Goal: Check status: Check status

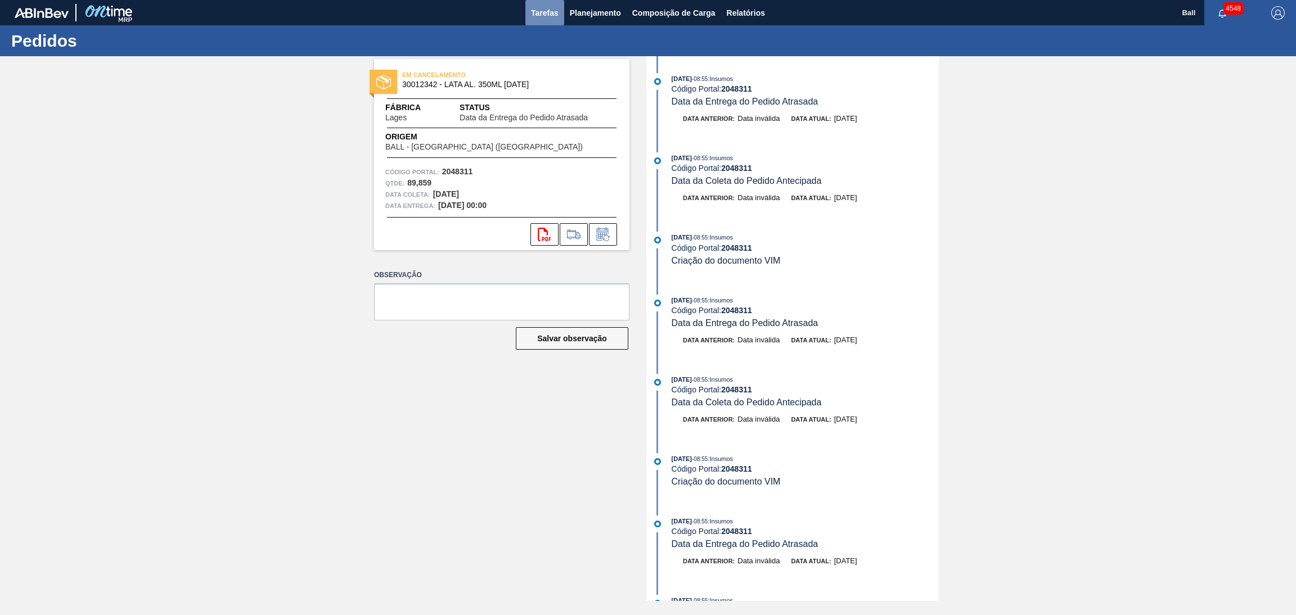
click at [534, 13] on span "Tarefas" at bounding box center [545, 12] width 28 height 13
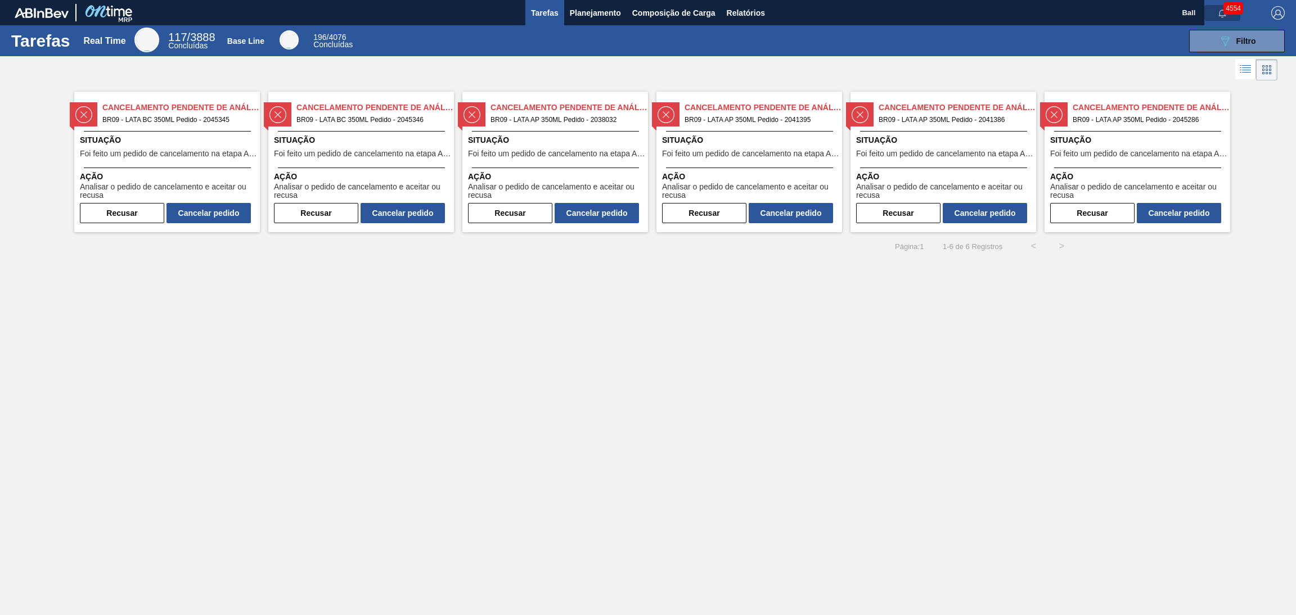
click at [1219, 16] on icon "button" at bounding box center [1222, 13] width 9 height 9
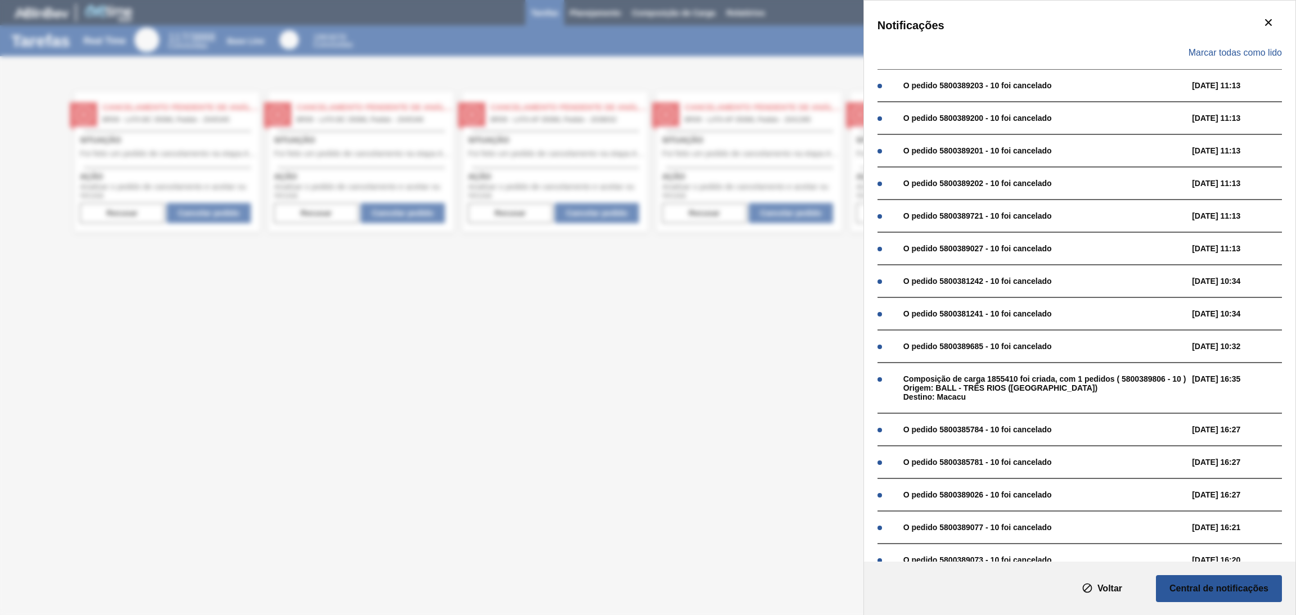
click at [734, 423] on div "Notificações Marcar todas como lido O pedido 5800389203 - 10 foi cancelado 07/1…" at bounding box center [648, 307] width 1296 height 615
drag, startPoint x: 738, startPoint y: 424, endPoint x: 780, endPoint y: 461, distance: 56.2
click at [740, 425] on div "Notificações Marcar todas como lido O pedido 5800389203 - 10 foi cancelado 07/1…" at bounding box center [648, 307] width 1296 height 615
click at [0, 0] on slot "Voltar" at bounding box center [0, 0] width 0 height 0
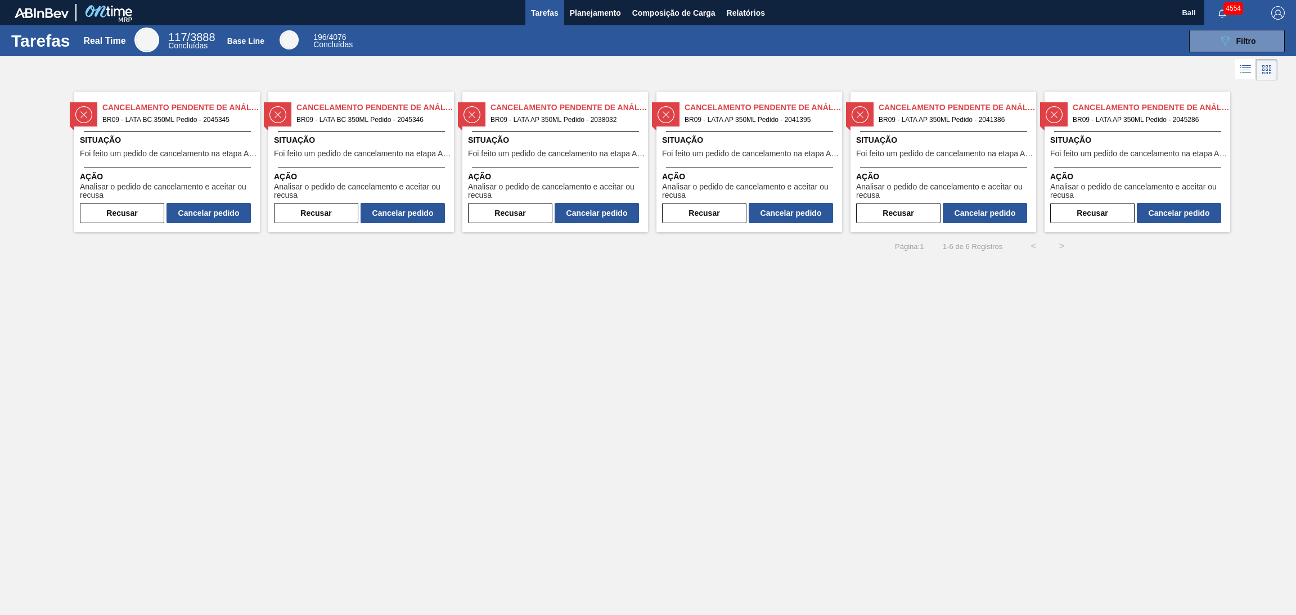
click at [792, 430] on div "Tarefas Real Time 117 / 3888 Concluídas Base Line 196 / 4076 Concluídas 089F7B8…" at bounding box center [648, 295] width 1296 height 540
click at [697, 347] on div "Tarefas Real Time 117 / 3888 Concluídas Base Line 196 / 4076 Concluídas 089F7B8…" at bounding box center [648, 295] width 1296 height 540
click at [535, 10] on span "Tarefas" at bounding box center [545, 12] width 28 height 13
click at [171, 165] on div "Cancelamento Pendente de Análise BR09 - LATA BC 350ML Pedido - 2045345 Situação…" at bounding box center [167, 162] width 186 height 141
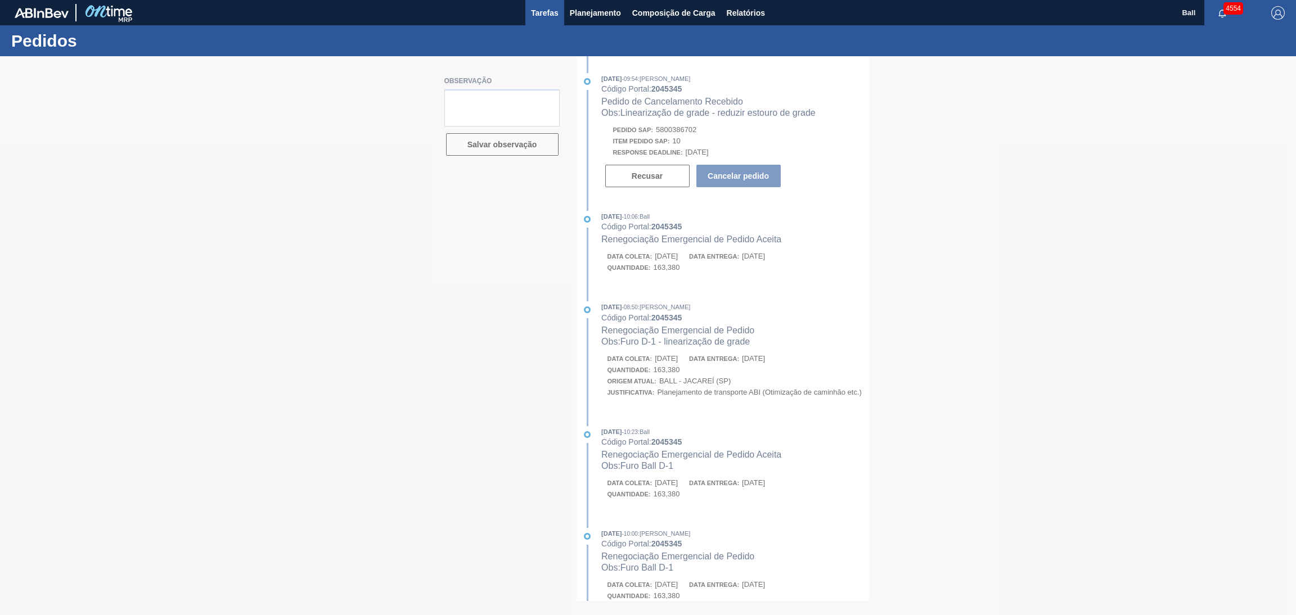
click at [538, 13] on span "Tarefas" at bounding box center [545, 12] width 28 height 13
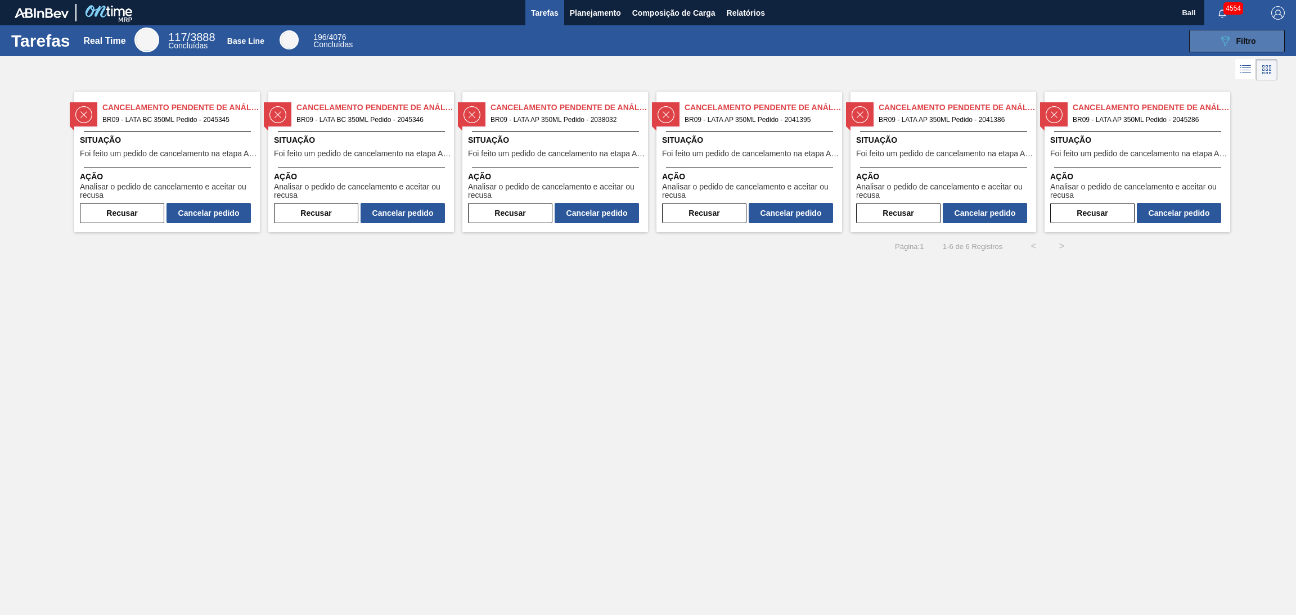
click at [1236, 38] on span "Filtro" at bounding box center [1246, 41] width 20 height 9
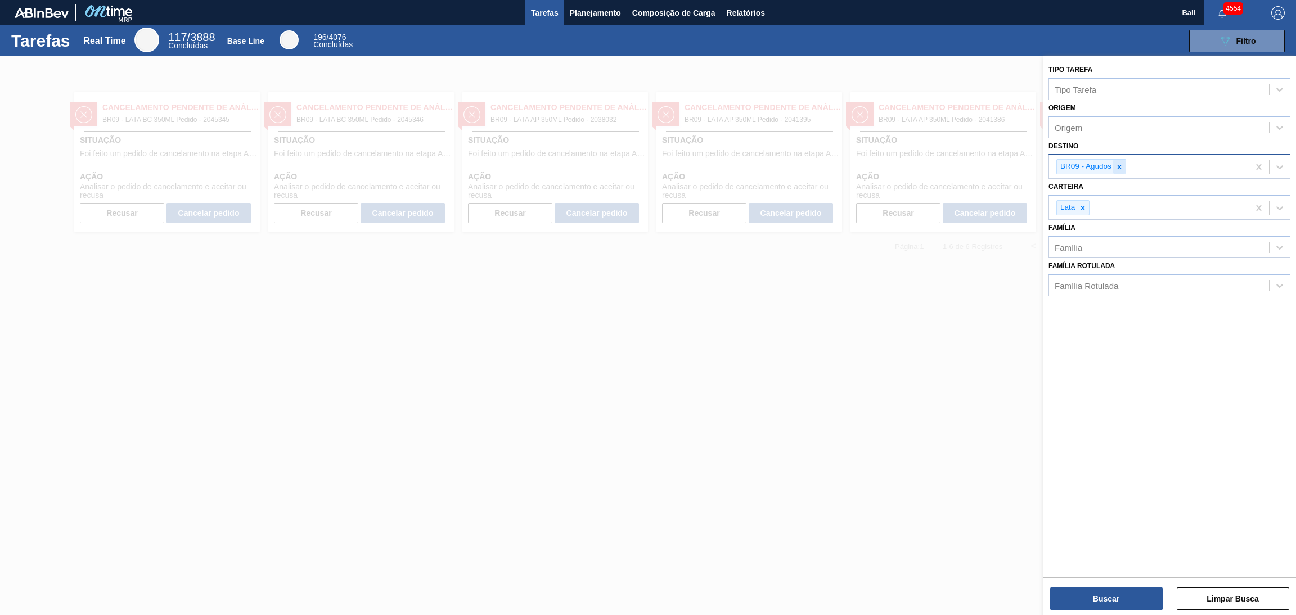
click at [1120, 163] on div "BR09 - Agudos" at bounding box center [1091, 166] width 70 height 15
click at [1120, 163] on icon at bounding box center [1119, 167] width 8 height 8
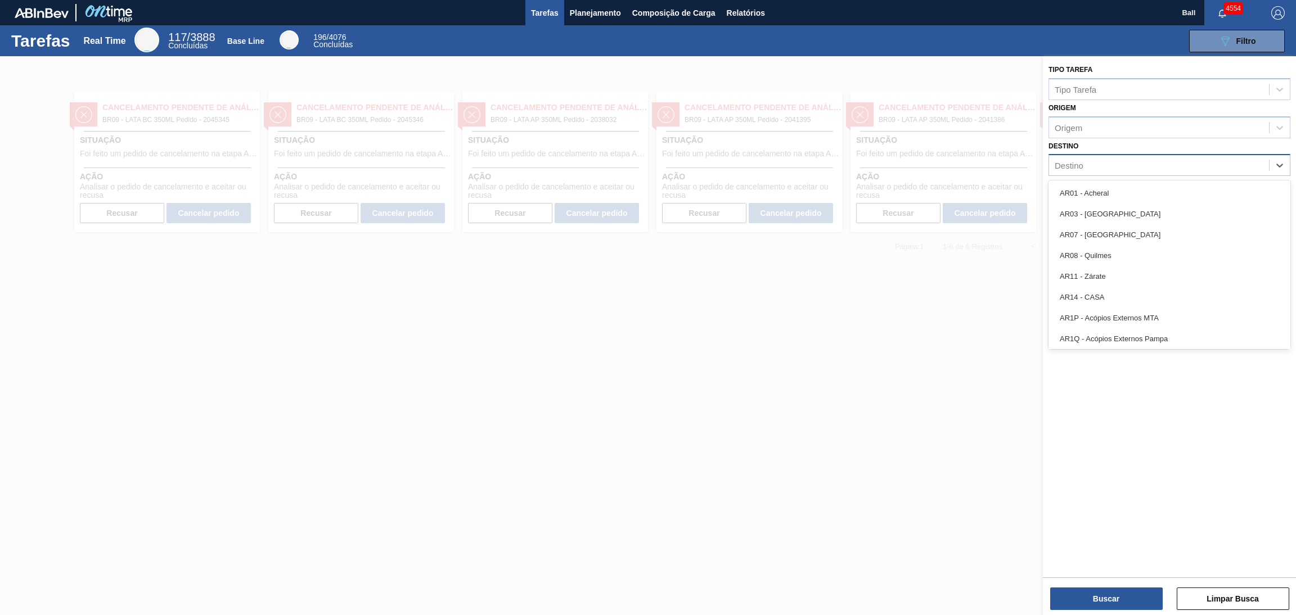
click at [1005, 233] on div at bounding box center [648, 363] width 1296 height 615
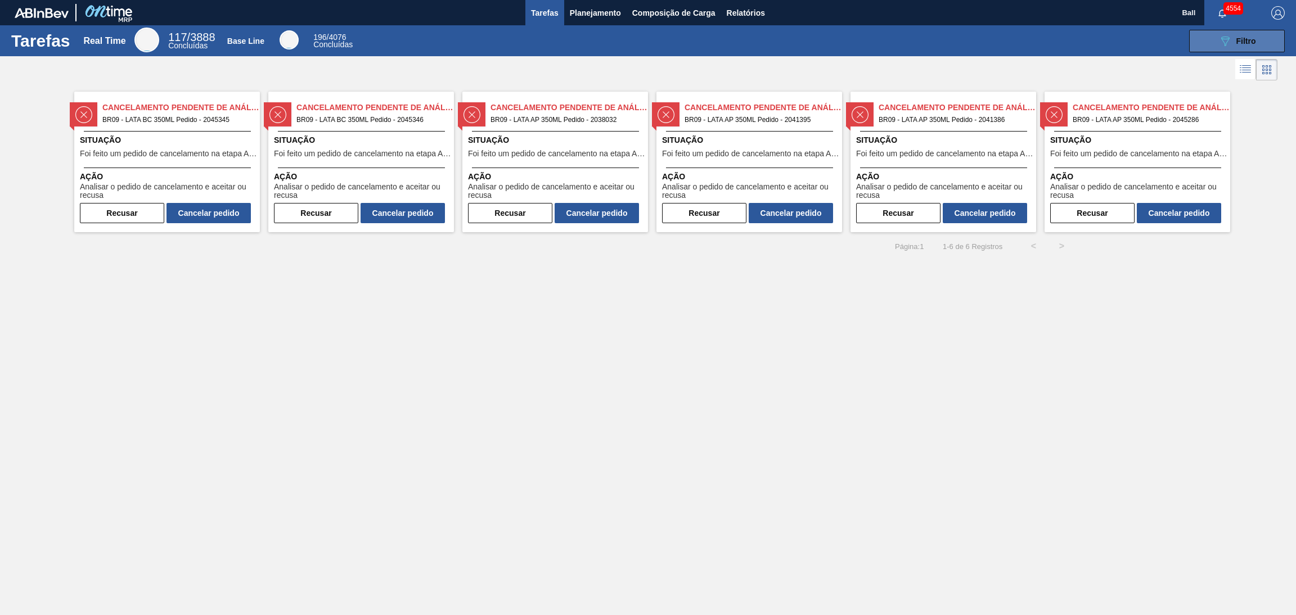
click at [1237, 30] on button "089F7B8B-B2A5-4AFE-B5C0-19BA573D28AC Filtro" at bounding box center [1237, 41] width 96 height 22
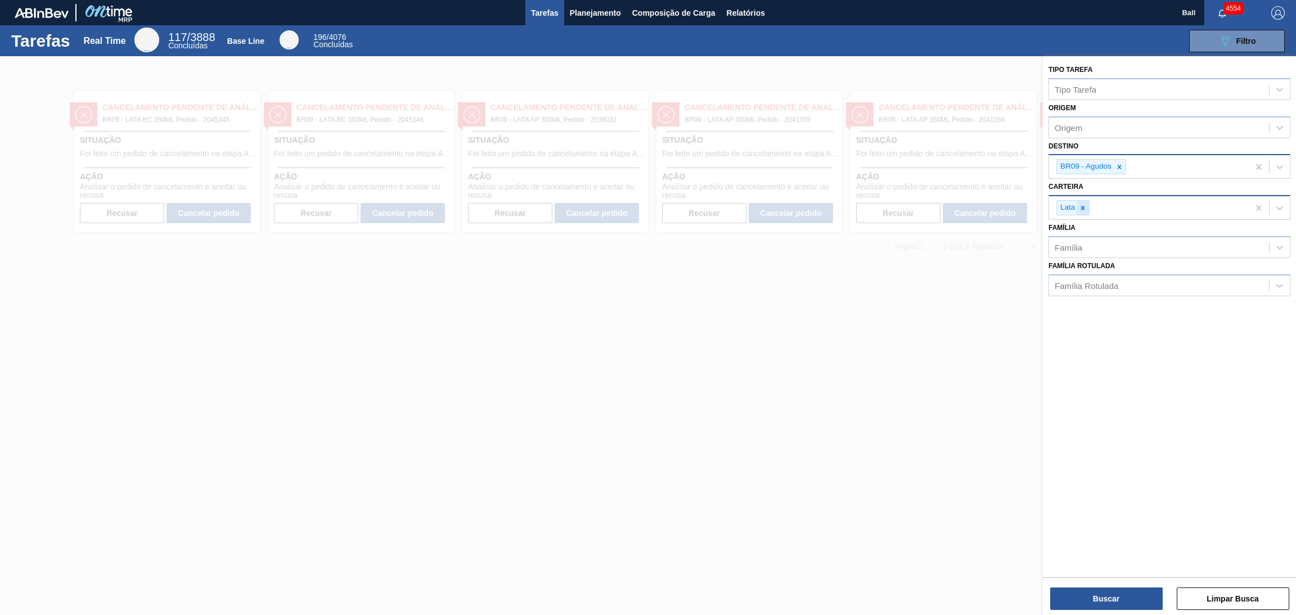
click at [1086, 209] on icon at bounding box center [1083, 208] width 8 height 8
click at [1121, 169] on icon at bounding box center [1119, 167] width 8 height 8
click at [1204, 602] on button "Limpar Busca" at bounding box center [1233, 599] width 112 height 22
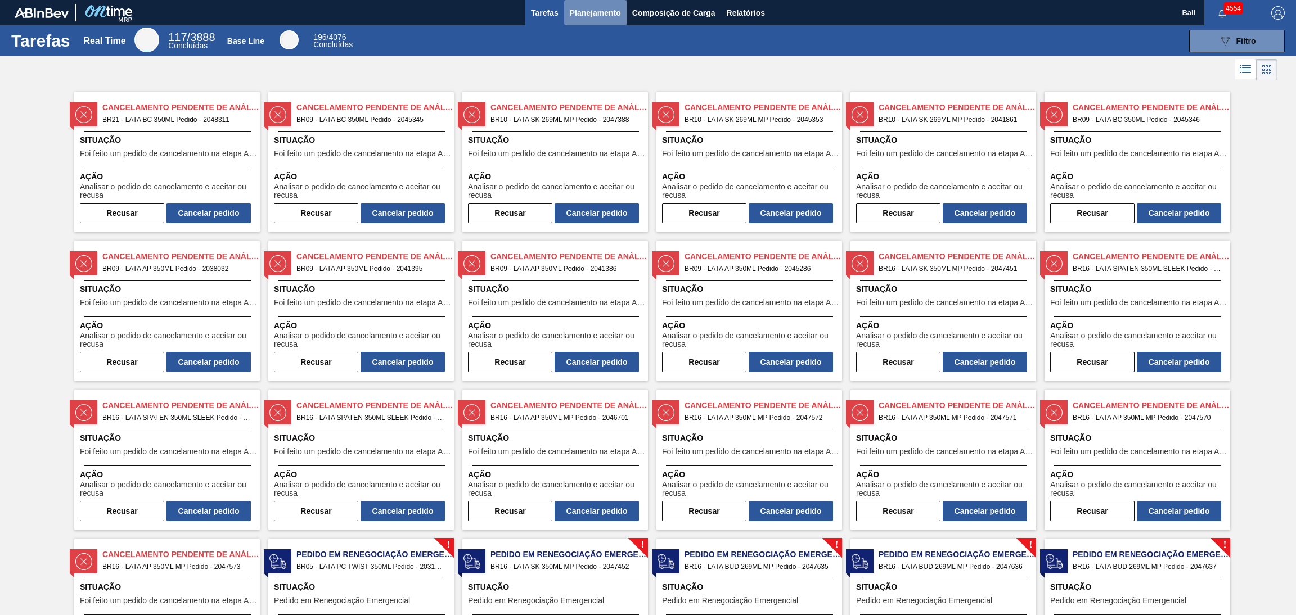
click at [602, 12] on span "Planejamento" at bounding box center [595, 12] width 51 height 13
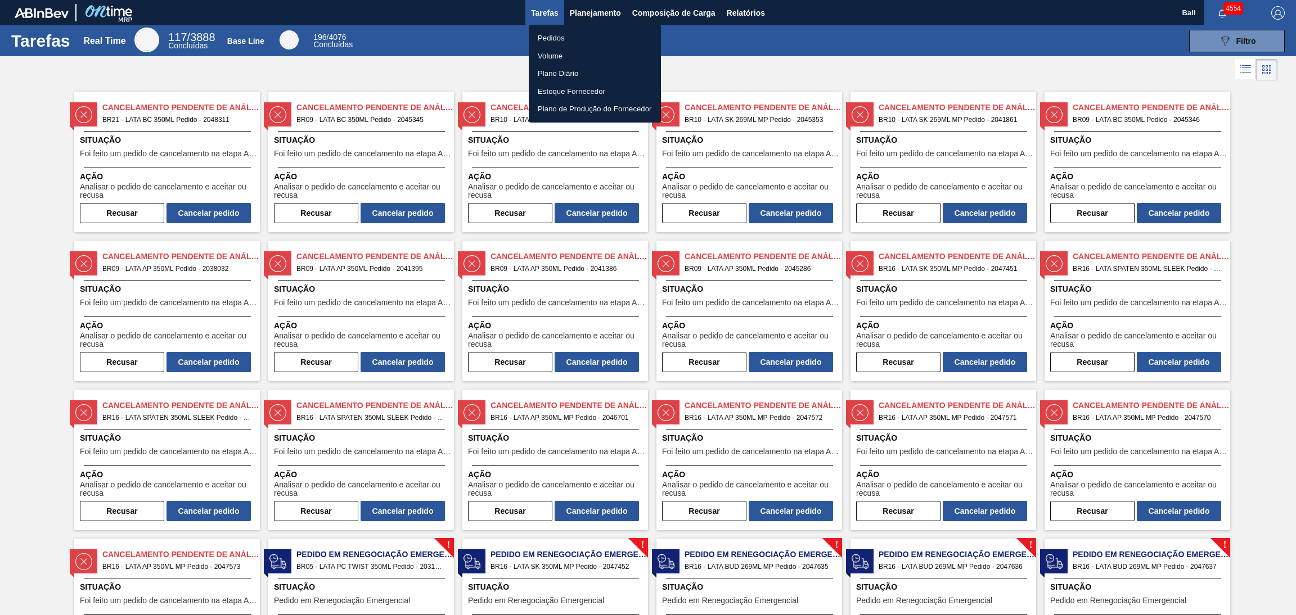
click at [577, 35] on li "Pedidos" at bounding box center [595, 38] width 132 height 18
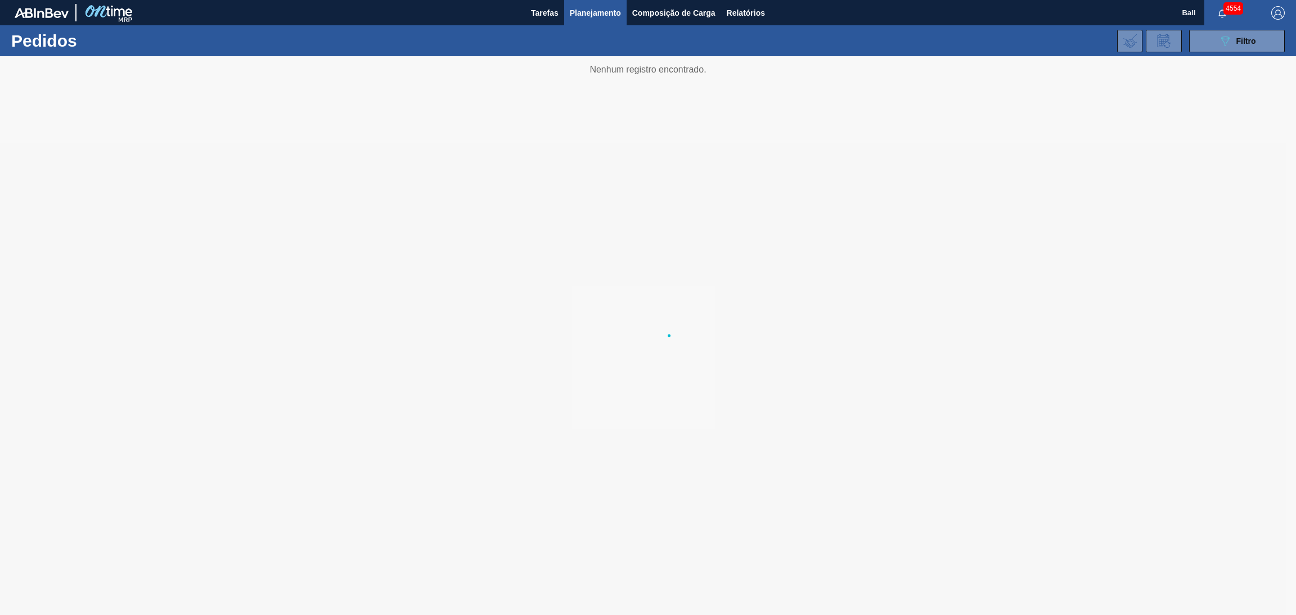
click at [577, 35] on li "Pedidos" at bounding box center [594, 39] width 99 height 10
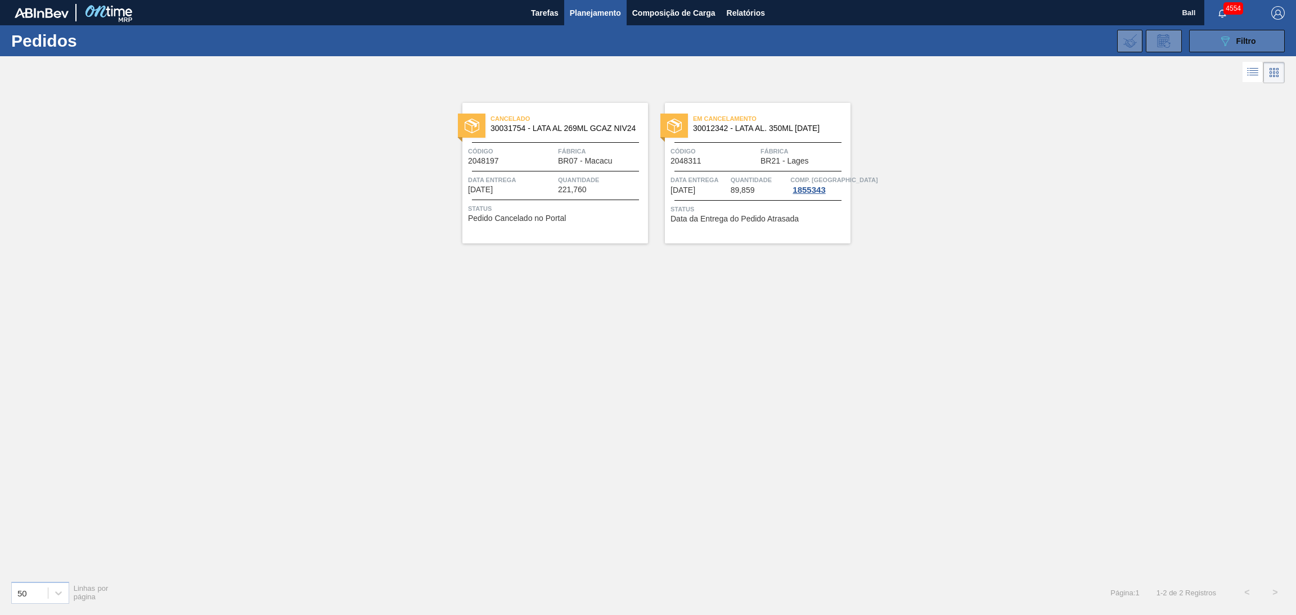
click at [1224, 38] on icon at bounding box center [1225, 42] width 8 height 10
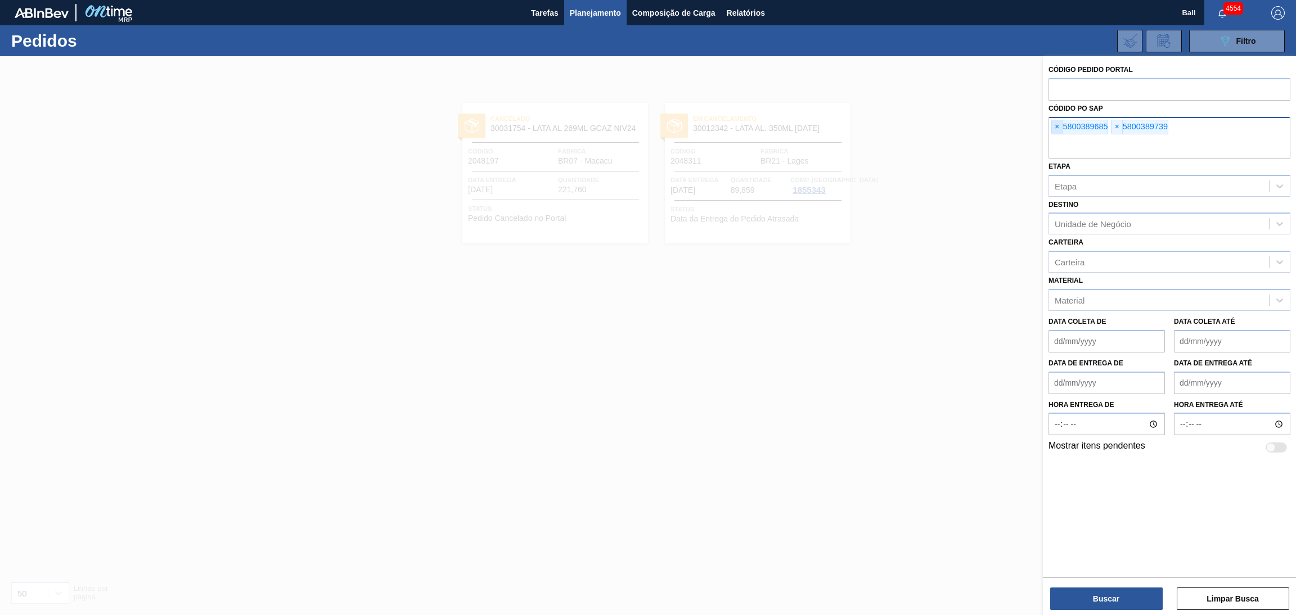
click at [1056, 124] on span "×" at bounding box center [1057, 126] width 11 height 13
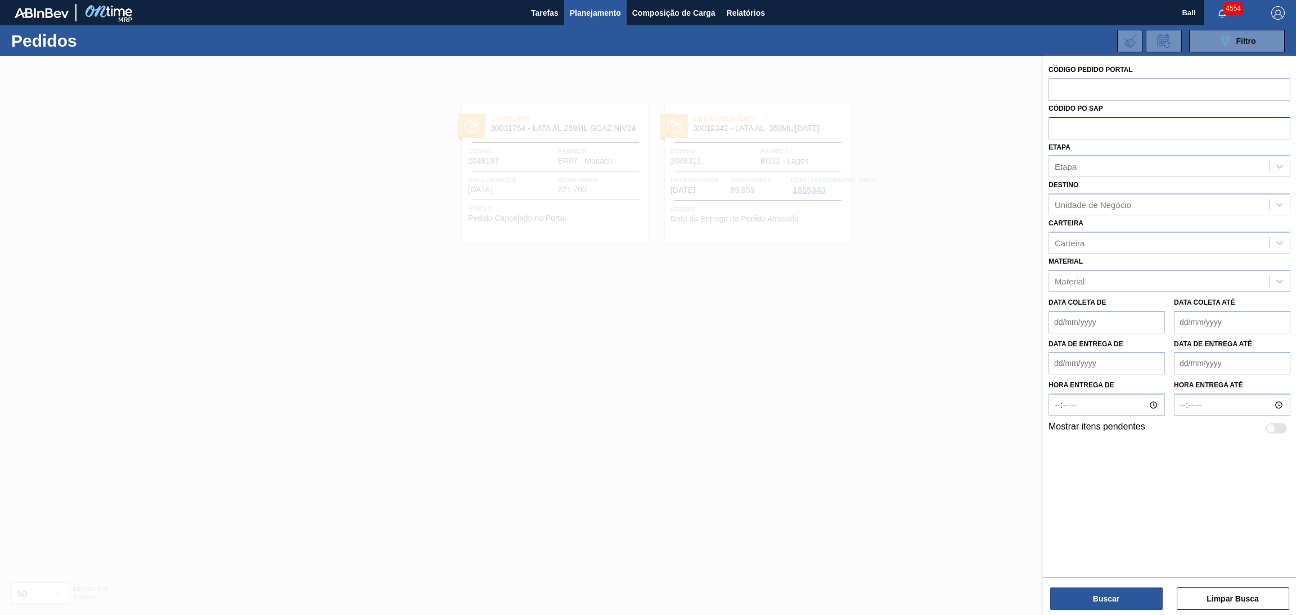
paste input "5800389627"
type input "5800389627"
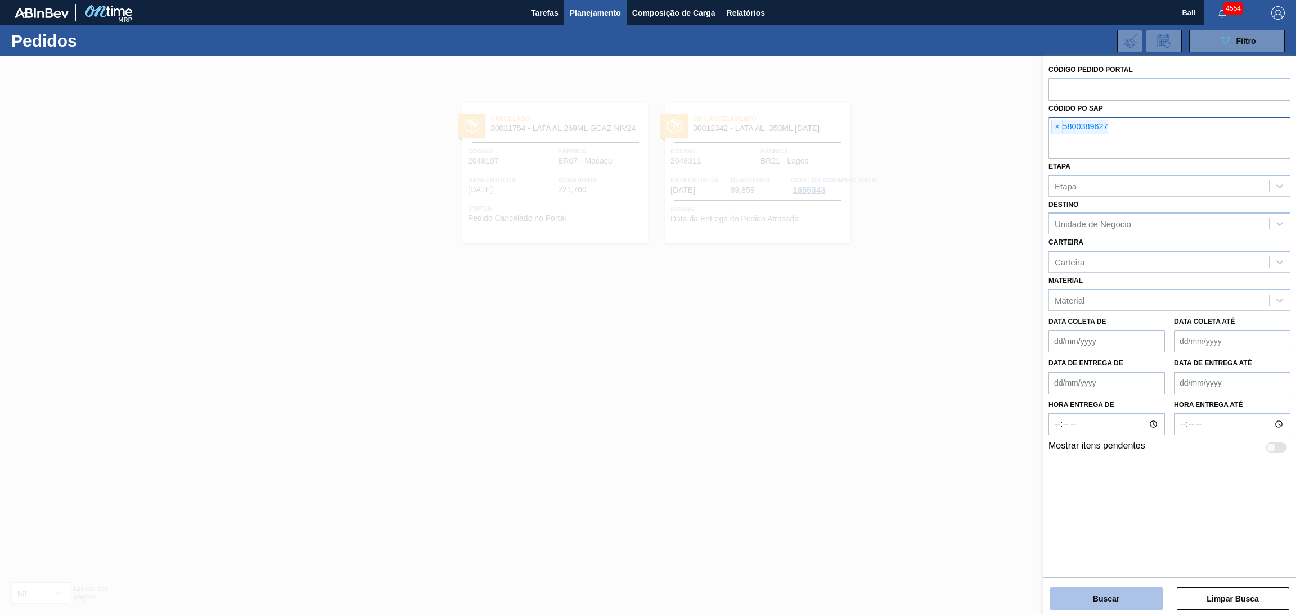
click at [1075, 588] on button "Buscar" at bounding box center [1106, 599] width 112 height 22
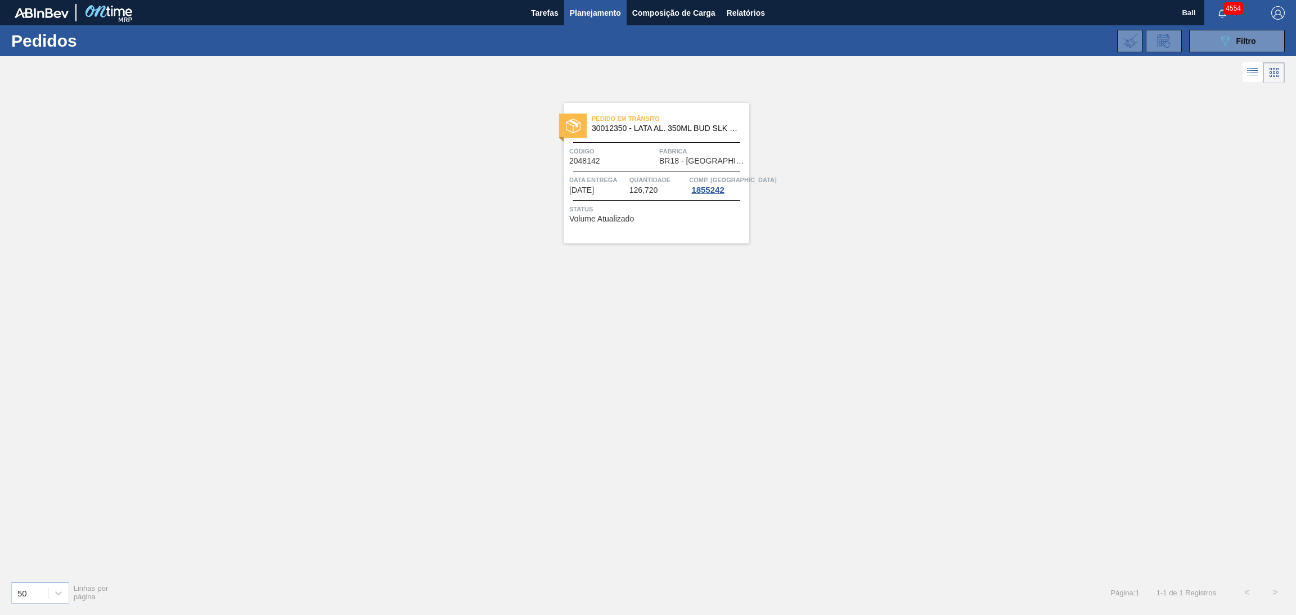
click at [606, 173] on div "Pedido em Trânsito 30012350 - LATA AL. 350ML BUD SLK 429 Código 2048142 Fábrica…" at bounding box center [657, 173] width 186 height 141
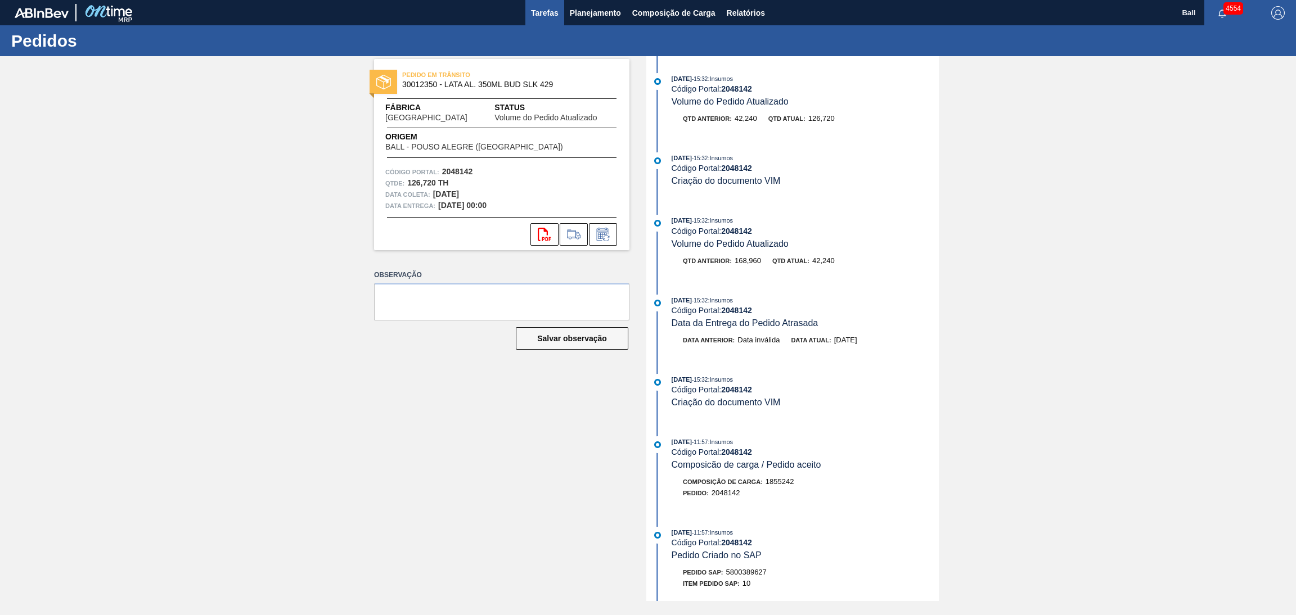
click at [544, 16] on span "Tarefas" at bounding box center [545, 12] width 28 height 13
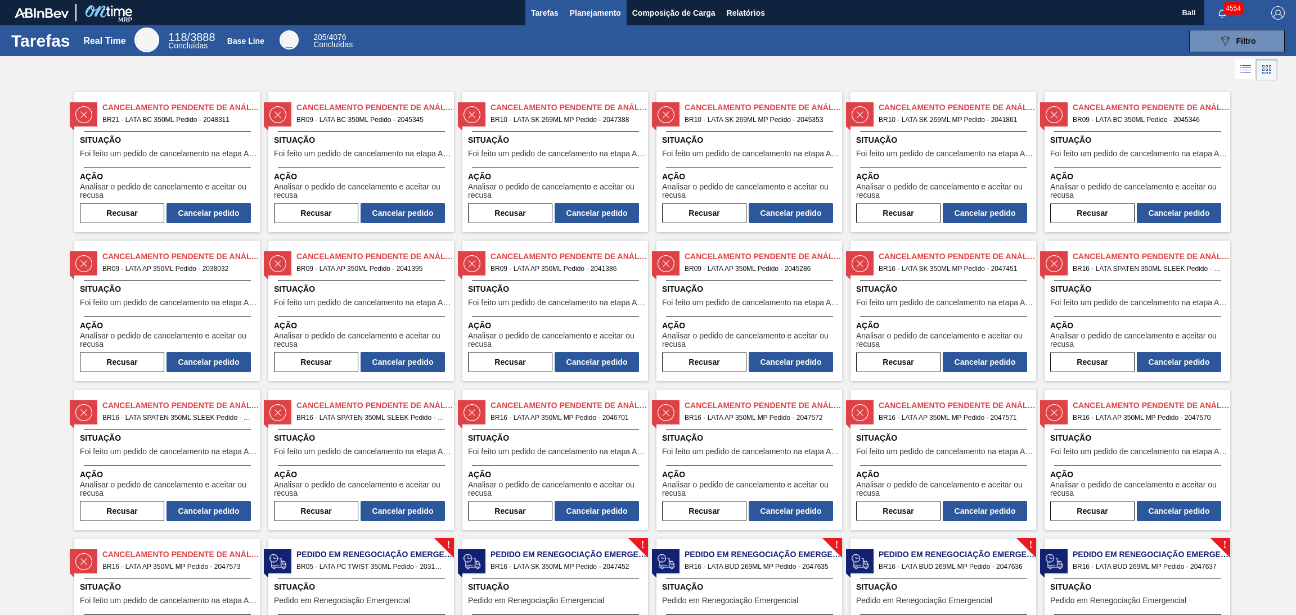
click at [588, 15] on span "Planejamento" at bounding box center [595, 12] width 51 height 13
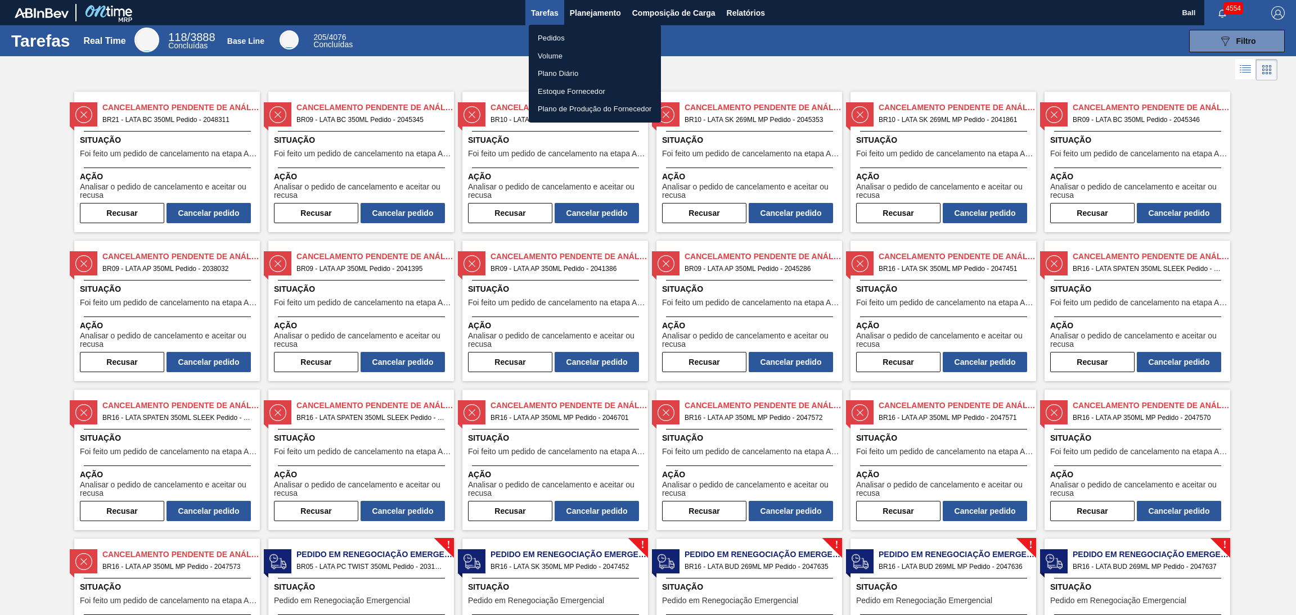
click at [584, 38] on li "Pedidos" at bounding box center [595, 38] width 132 height 18
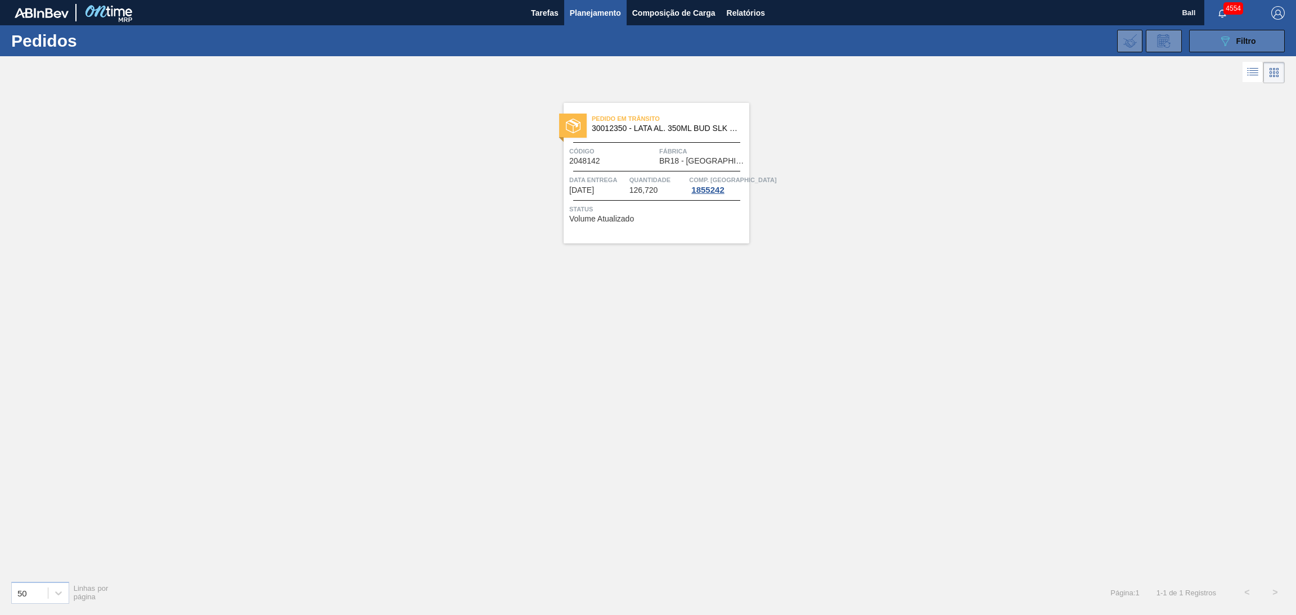
click at [1206, 45] on button "089F7B8B-B2A5-4AFE-B5C0-19BA573D28AC Filtro" at bounding box center [1237, 41] width 96 height 22
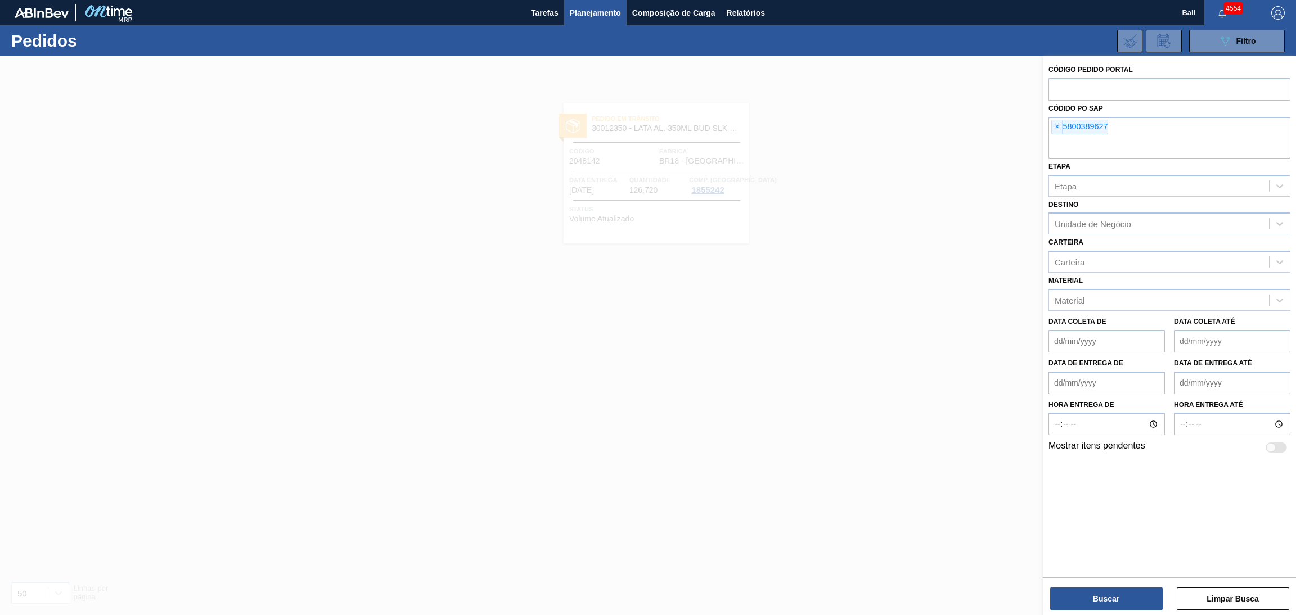
click at [951, 266] on div at bounding box center [648, 363] width 1296 height 615
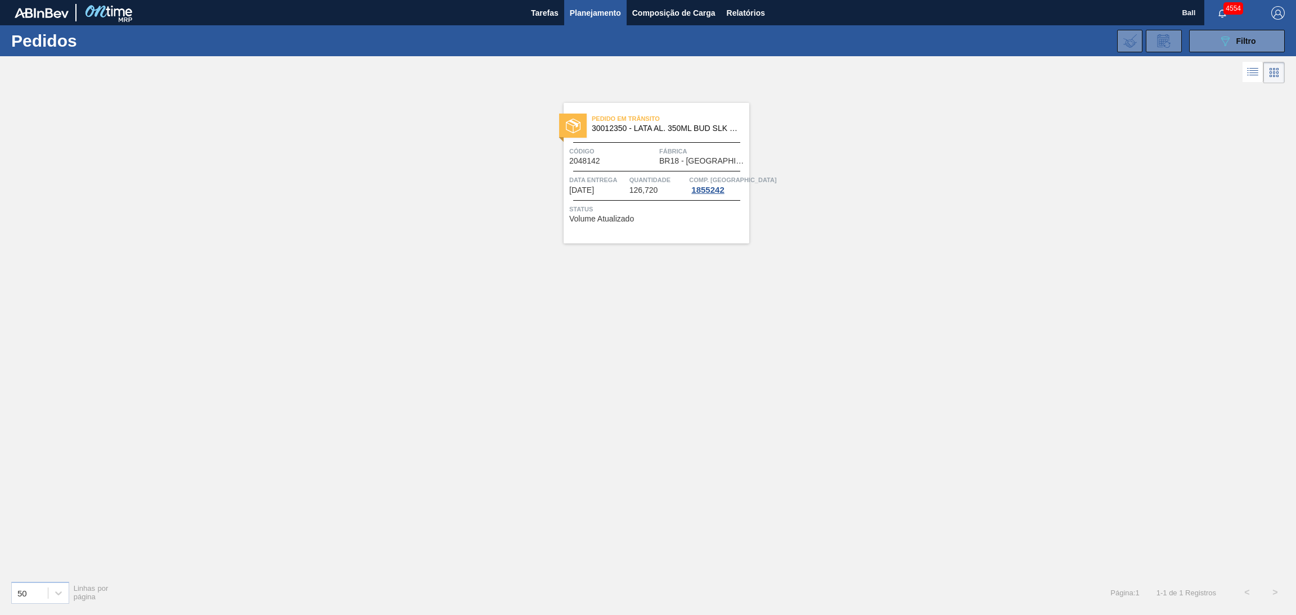
click at [616, 187] on div "Data Entrega 13/10/2025" at bounding box center [597, 184] width 57 height 20
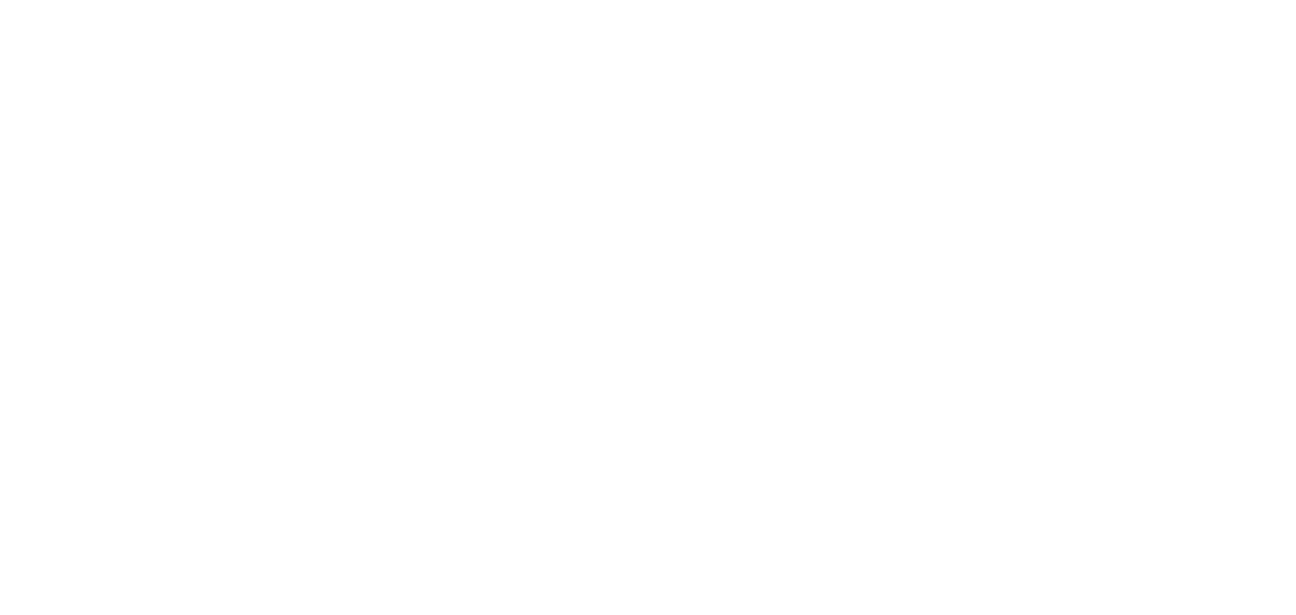
click at [846, 0] on html at bounding box center [648, 0] width 1296 height 0
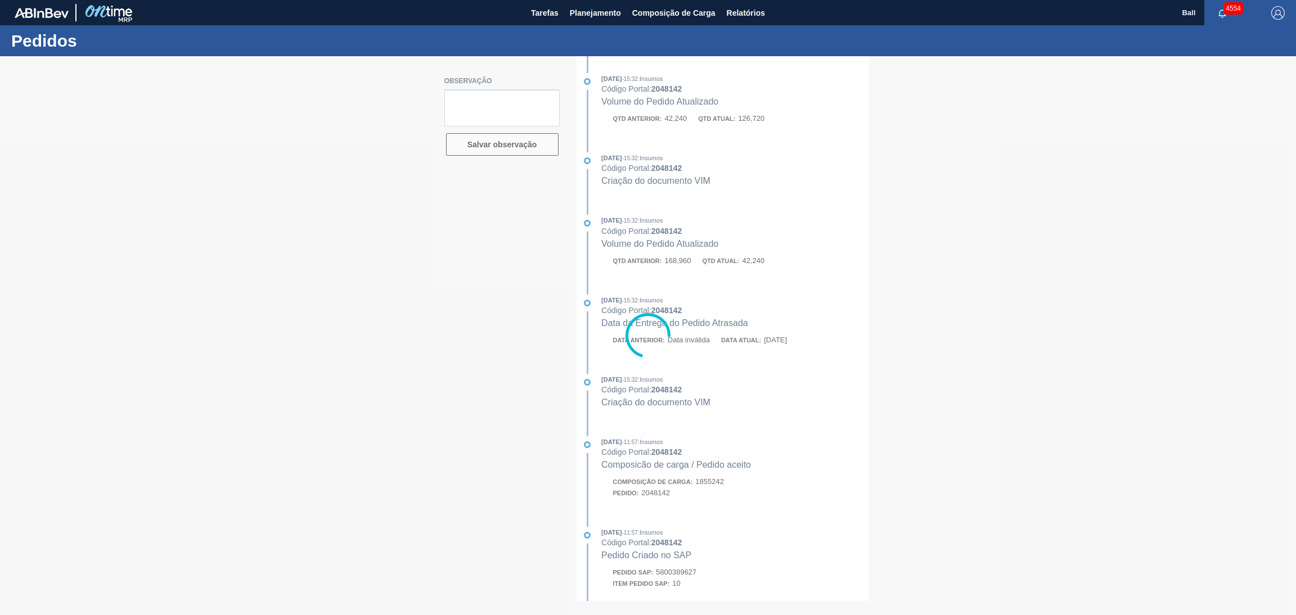
click at [923, 253] on div at bounding box center [648, 335] width 1296 height 559
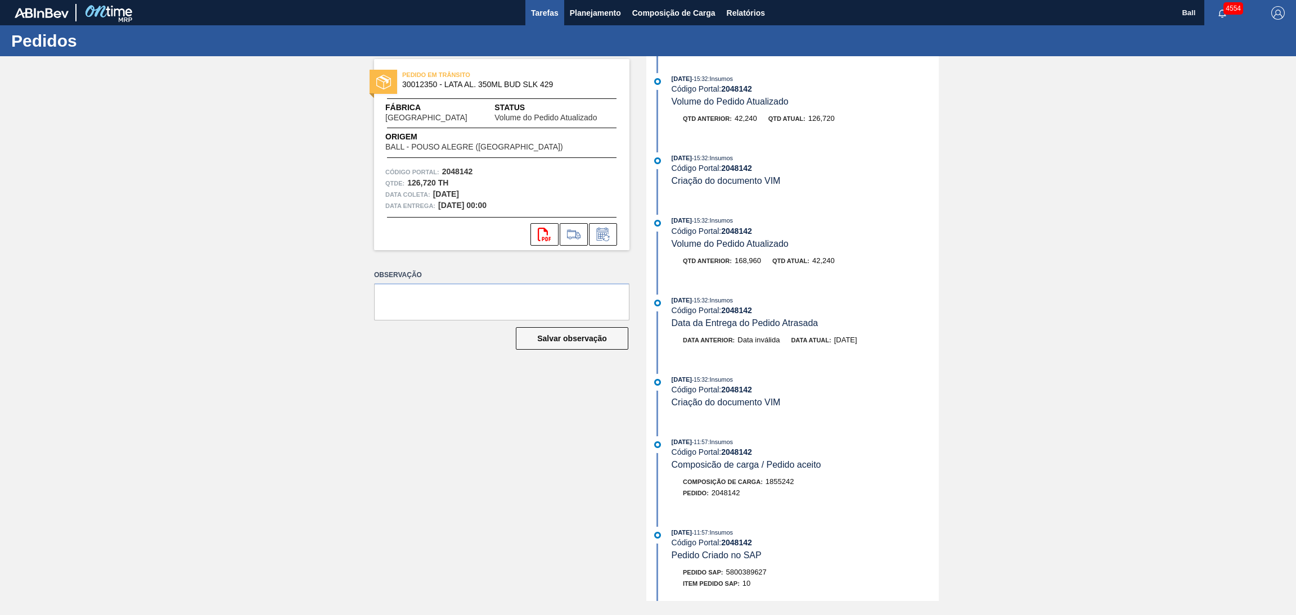
click at [542, 10] on span "Tarefas" at bounding box center [545, 12] width 28 height 13
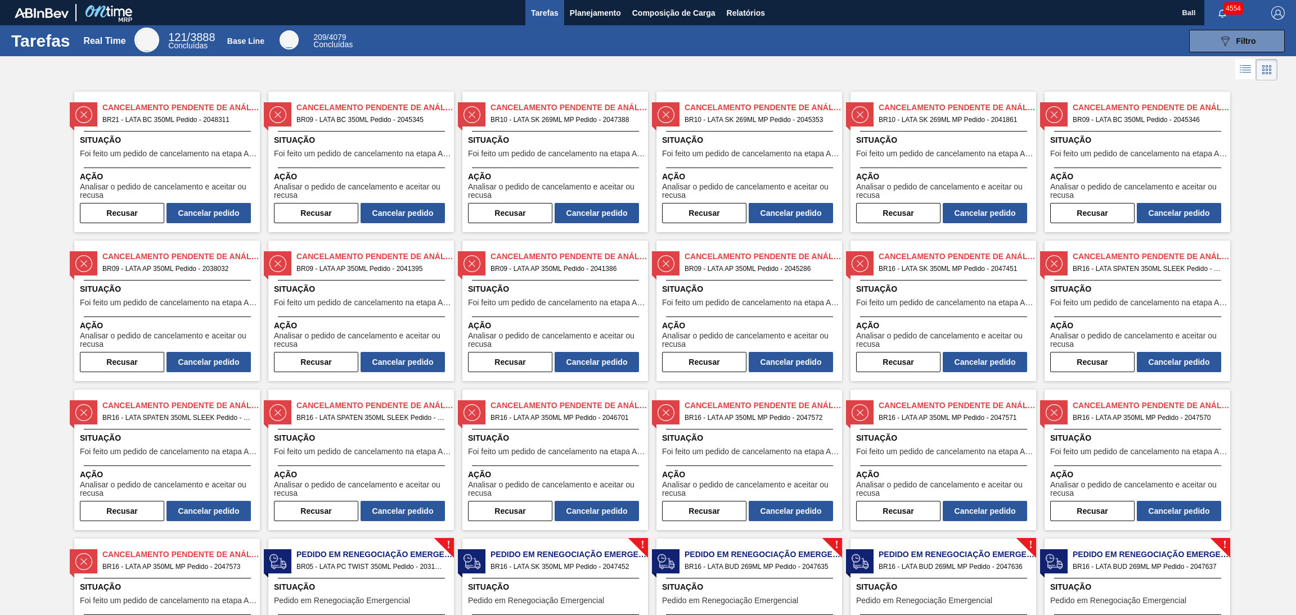
click at [721, 554] on span "Pedido em Renegociação Emergencial" at bounding box center [763, 555] width 157 height 12
